Goal: Task Accomplishment & Management: Complete application form

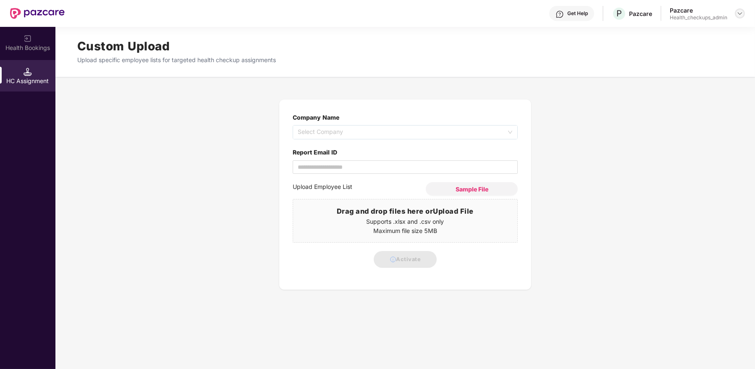
click at [738, 13] on img at bounding box center [739, 13] width 7 height 7
click at [692, 29] on div "User view" at bounding box center [700, 32] width 109 height 16
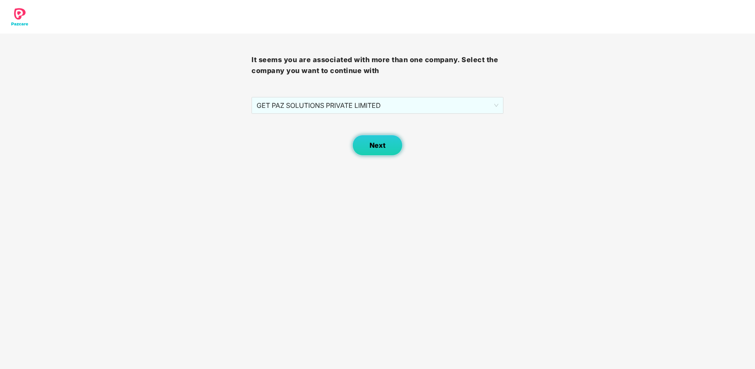
click at [364, 149] on button "Next" at bounding box center [377, 145] width 50 height 21
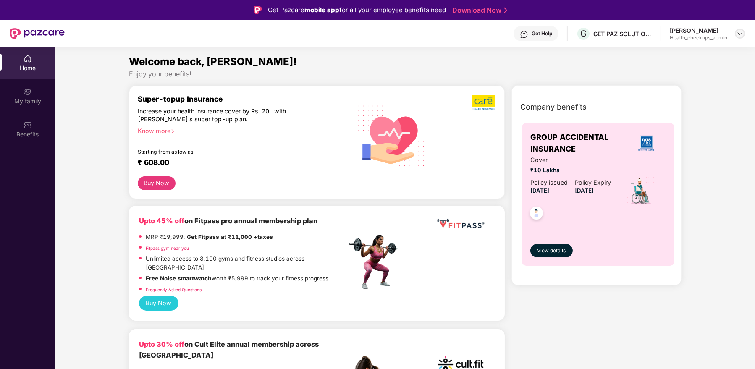
click at [735, 34] on div at bounding box center [740, 34] width 10 height 10
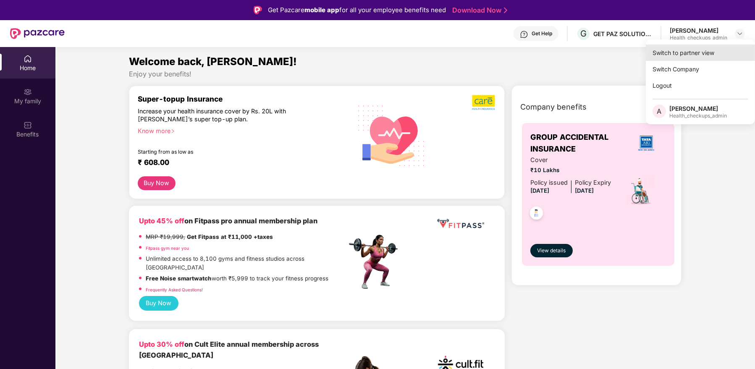
click at [696, 54] on div "Switch to partner view" at bounding box center [700, 52] width 109 height 16
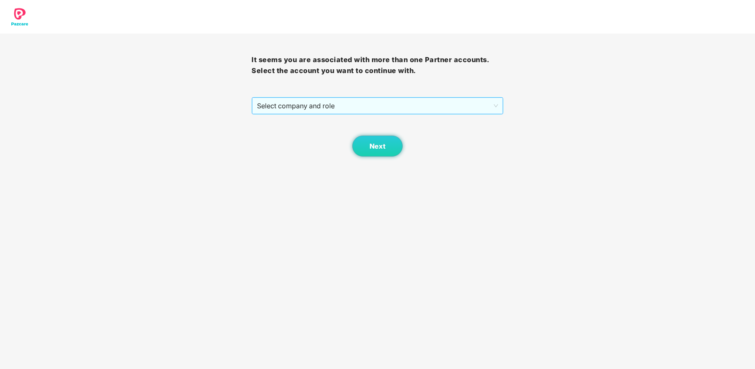
click at [412, 107] on span "Select company and role" at bounding box center [377, 106] width 241 height 16
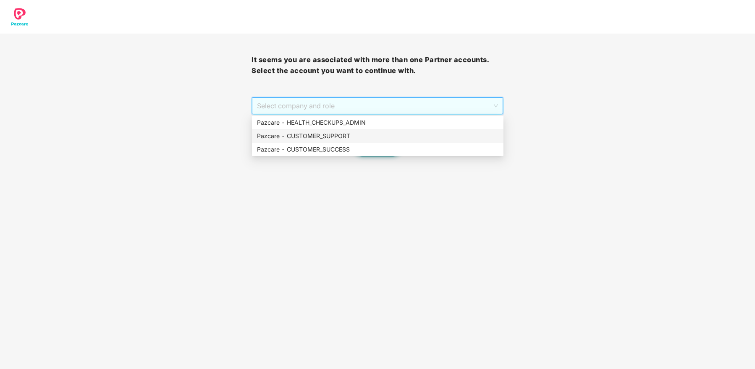
click at [397, 139] on div "Pazcare - CUSTOMER_SUPPORT" at bounding box center [377, 135] width 241 height 9
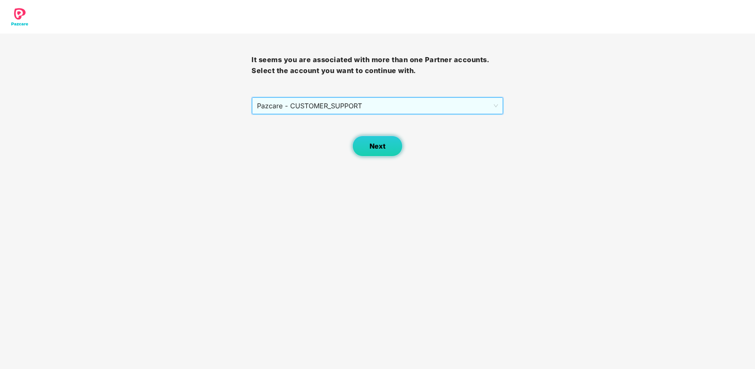
click at [385, 152] on button "Next" at bounding box center [377, 146] width 50 height 21
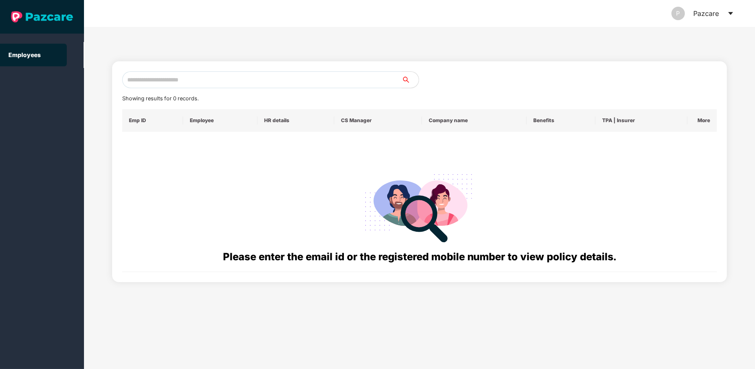
click at [251, 78] on input "text" at bounding box center [262, 79] width 280 height 17
paste input "**********"
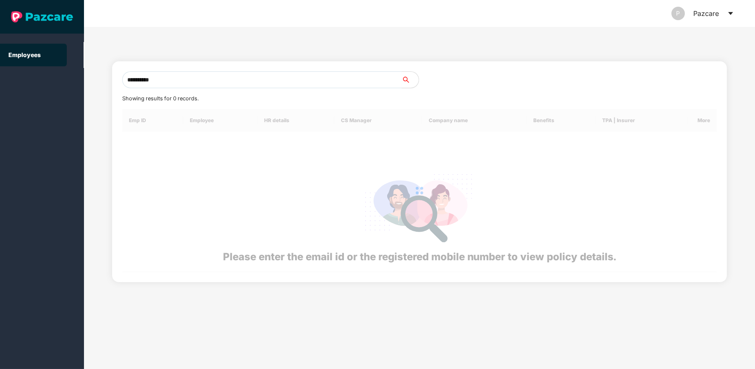
type input "**********"
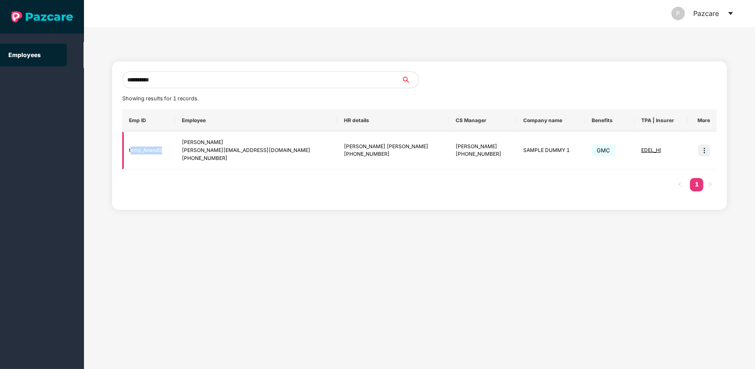
drag, startPoint x: 163, startPoint y: 152, endPoint x: 131, endPoint y: 146, distance: 33.2
click at [131, 146] on td "temp_AnandG" at bounding box center [148, 151] width 53 height 38
copy td "temp_AnandG"
click at [730, 10] on icon "caret-down" at bounding box center [730, 13] width 7 height 7
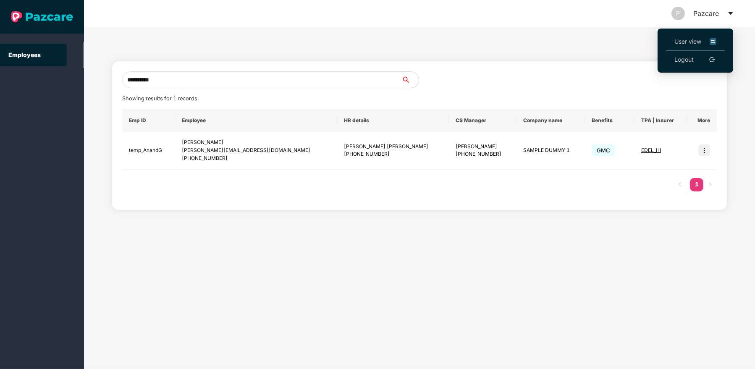
click at [696, 37] on span "User view" at bounding box center [695, 41] width 42 height 9
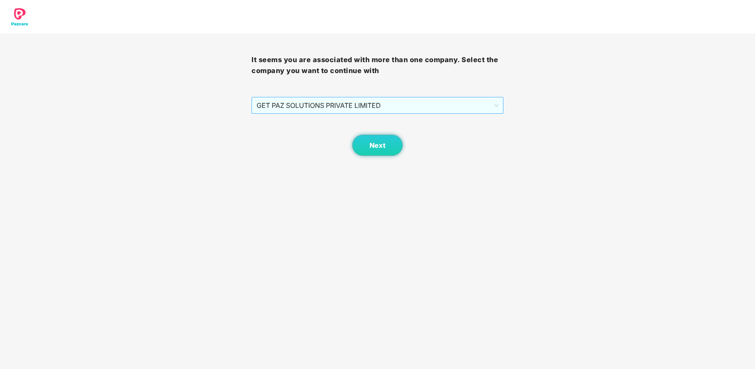
click at [401, 99] on span "GET PAZ SOLUTIONS PRIVATE LIMITED" at bounding box center [376, 105] width 241 height 16
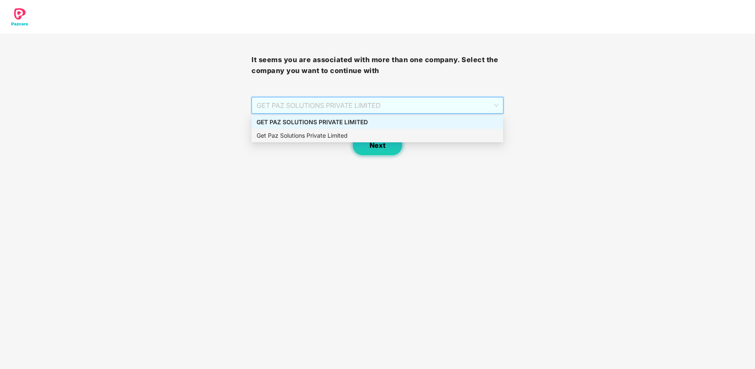
click at [374, 150] on button "Next" at bounding box center [377, 145] width 50 height 21
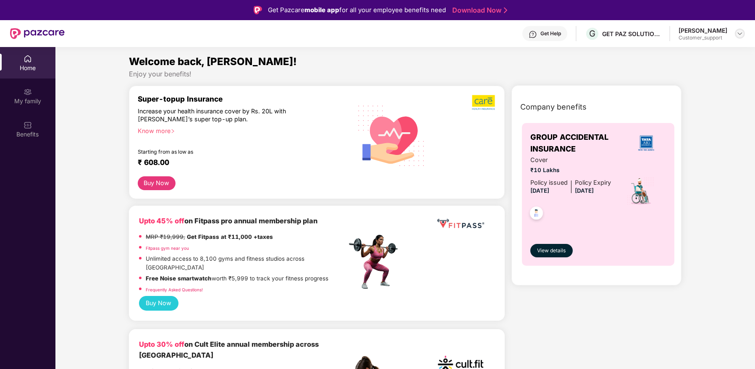
click at [735, 33] on div at bounding box center [740, 34] width 10 height 10
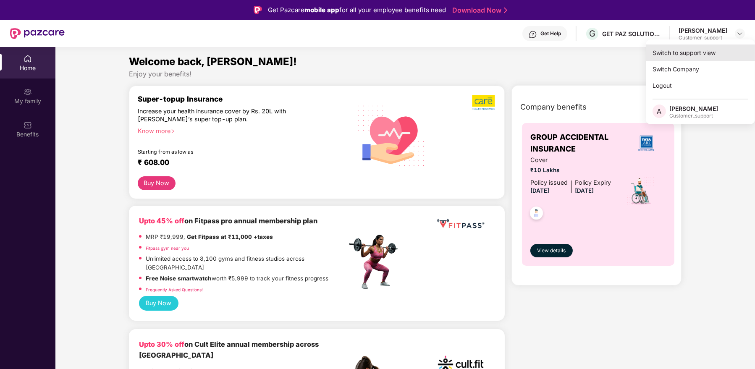
click at [699, 55] on div "Switch to support view" at bounding box center [700, 52] width 109 height 16
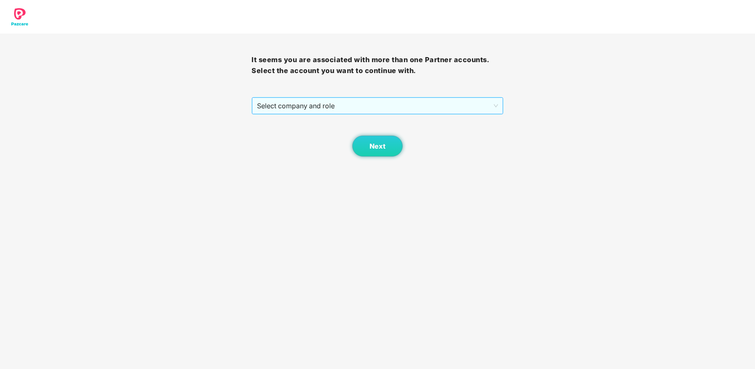
click at [437, 106] on span "Select company and role" at bounding box center [377, 106] width 241 height 16
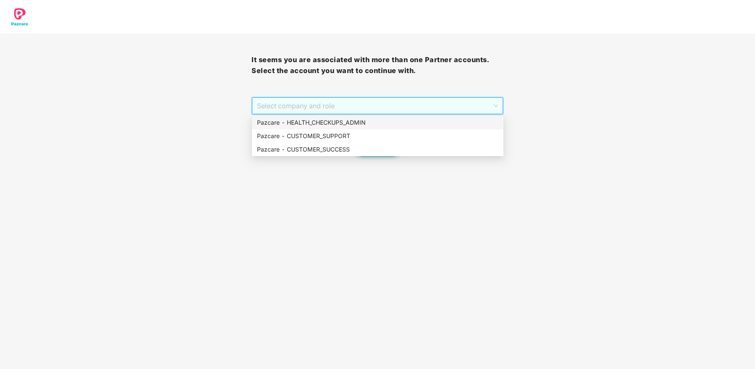
click at [396, 124] on div "Pazcare - HEALTH_CHECKUPS_ADMIN" at bounding box center [377, 122] width 241 height 9
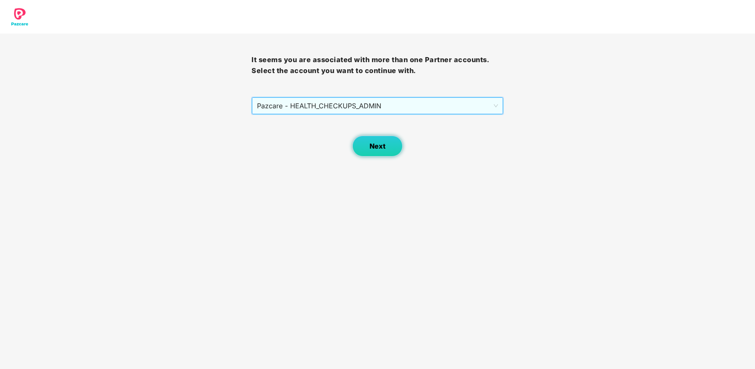
click at [378, 144] on span "Next" at bounding box center [377, 146] width 16 height 8
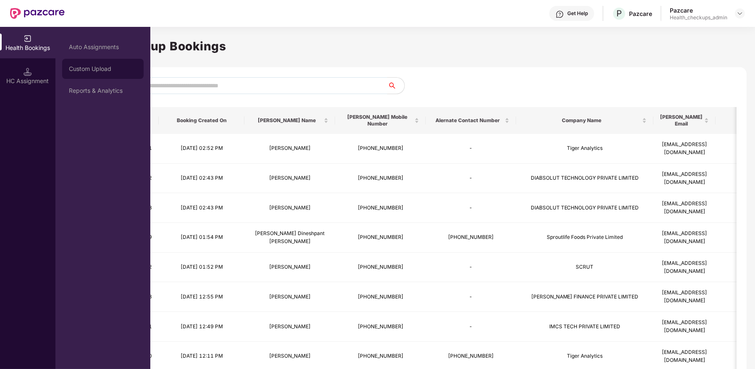
click at [87, 66] on div "Custom Upload" at bounding box center [103, 68] width 68 height 7
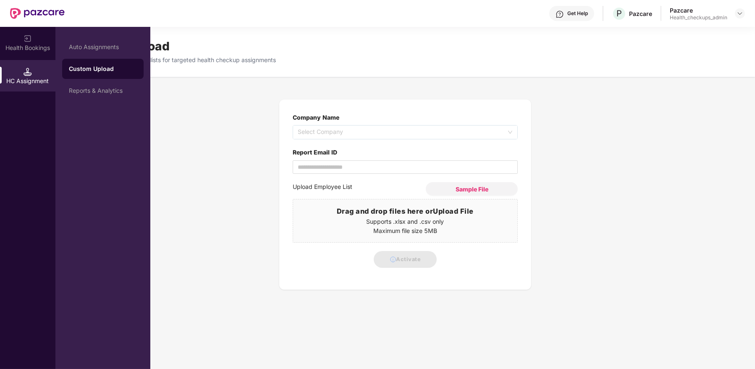
click at [87, 66] on div "Custom Upload" at bounding box center [103, 69] width 68 height 8
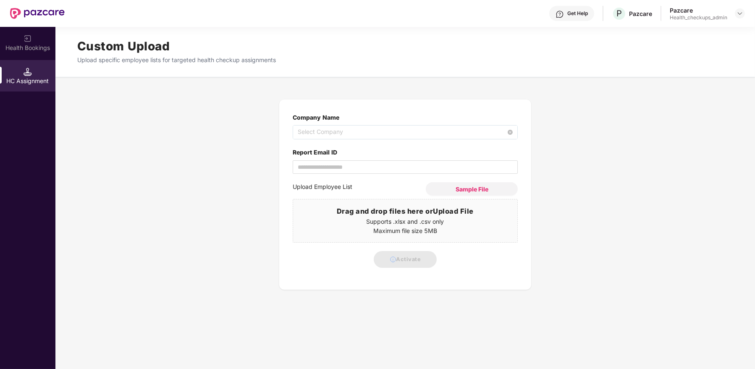
click at [360, 133] on span "Select Company" at bounding box center [405, 132] width 215 height 13
type input "******"
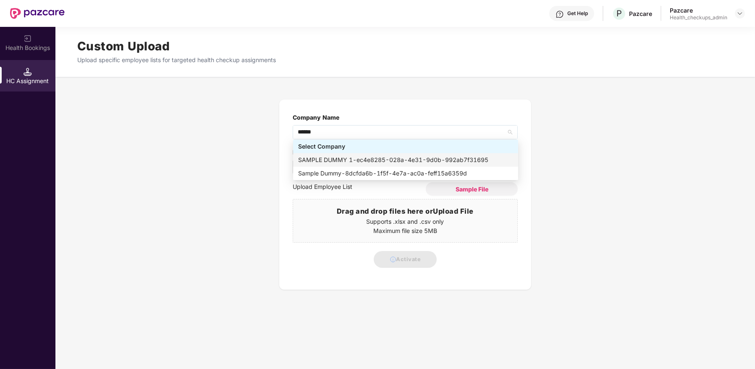
click at [367, 158] on div "SAMPLE DUMMY 1 - ec4e8285-028a-4e31-9d0b-992ab7f31695" at bounding box center [405, 159] width 215 height 9
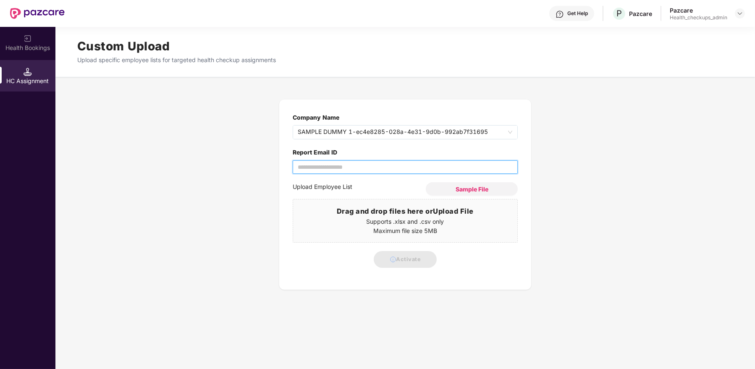
click at [314, 165] on input "Report Email ID" at bounding box center [405, 166] width 225 height 13
type input "**********"
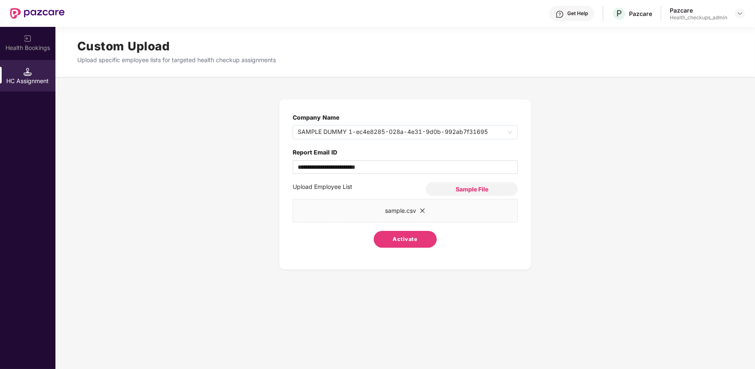
click at [405, 241] on span "Activate" at bounding box center [405, 239] width 25 height 8
